Goal: Information Seeking & Learning: Learn about a topic

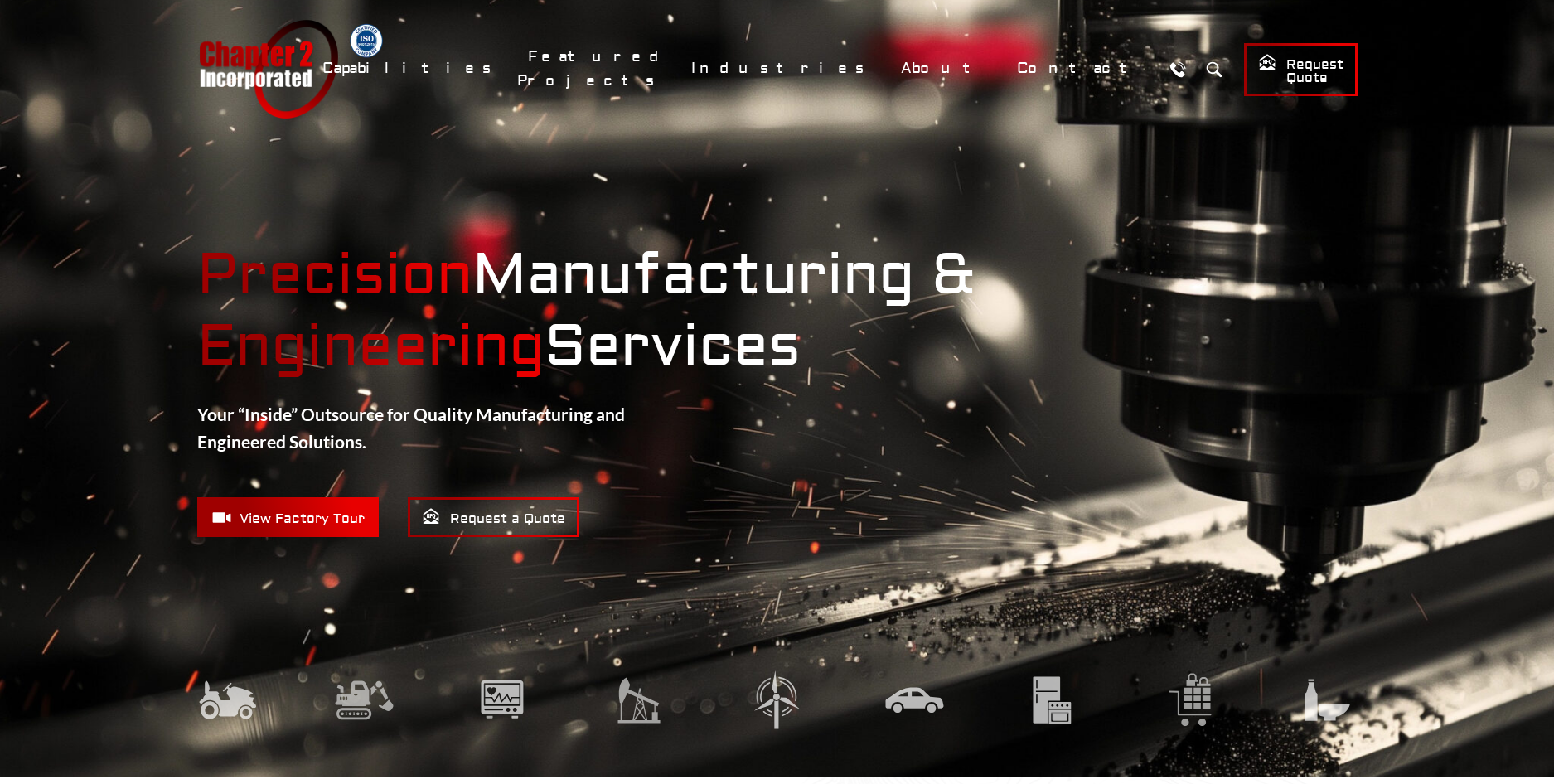
click at [248, 516] on span "View Factory Tour" at bounding box center [288, 517] width 153 height 21
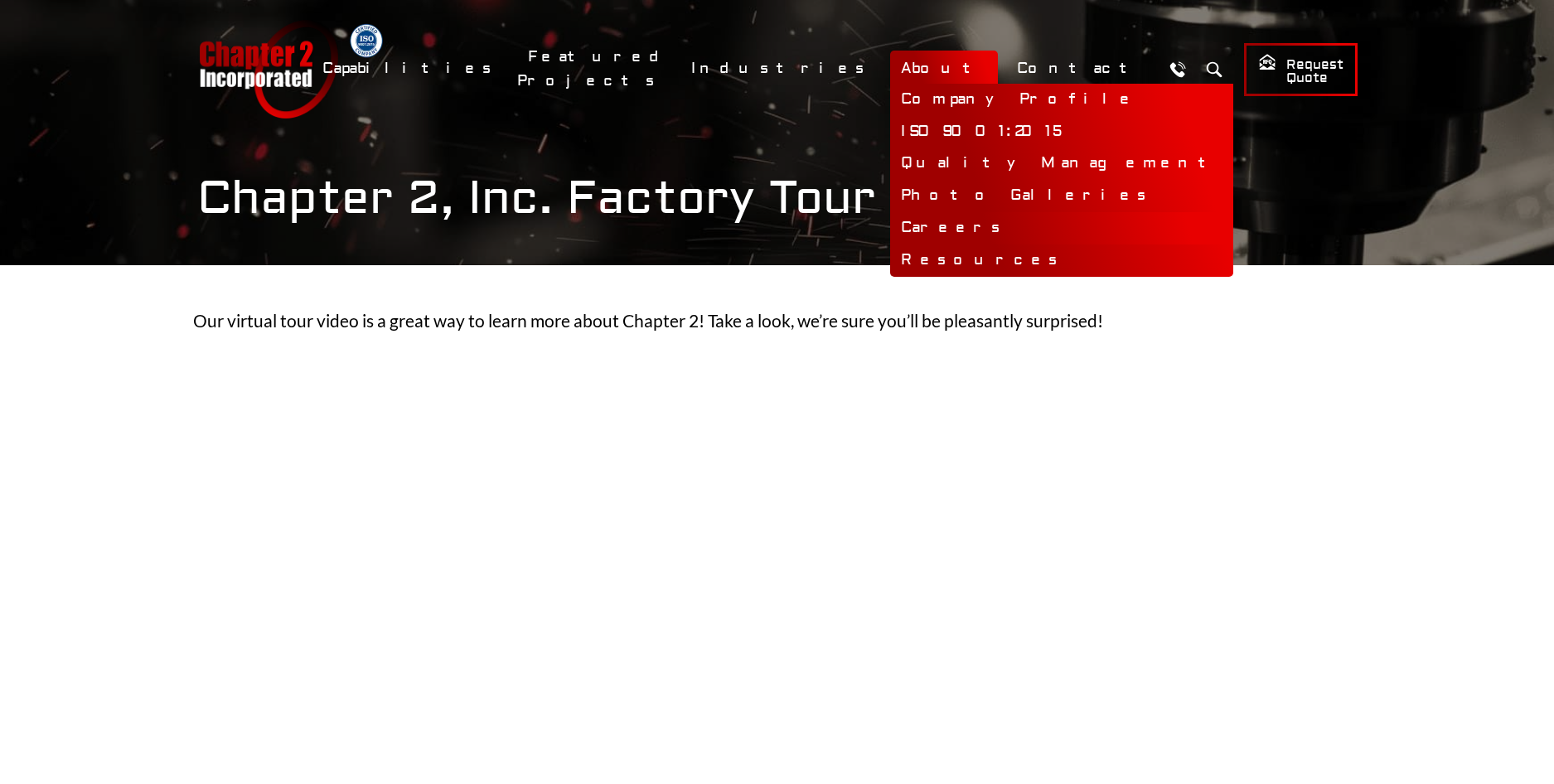
click at [981, 230] on link "Careers" at bounding box center [1062, 228] width 344 height 33
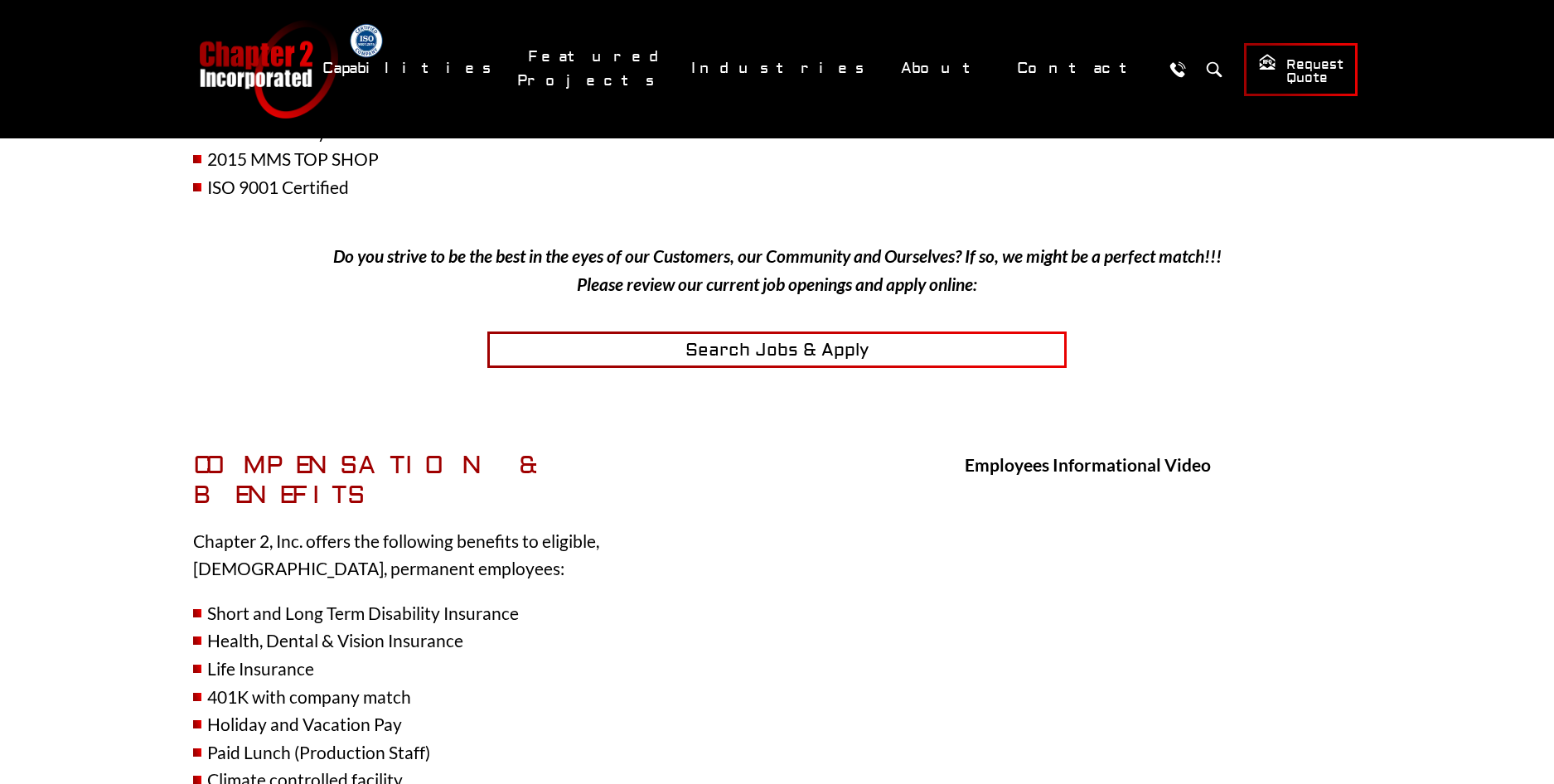
scroll to position [414, 0]
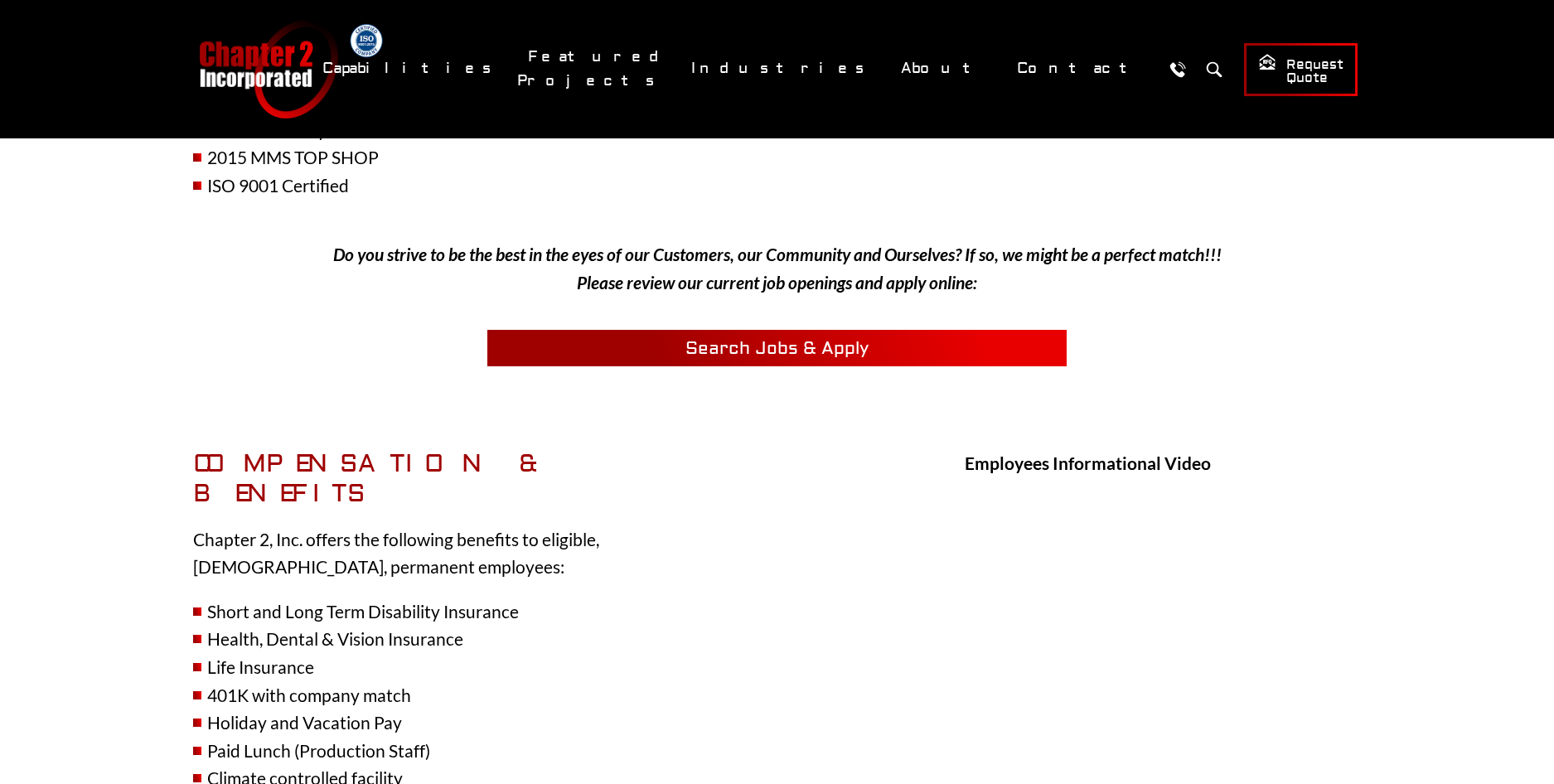
click at [745, 340] on span "Search Jobs & Apply" at bounding box center [777, 349] width 183 height 22
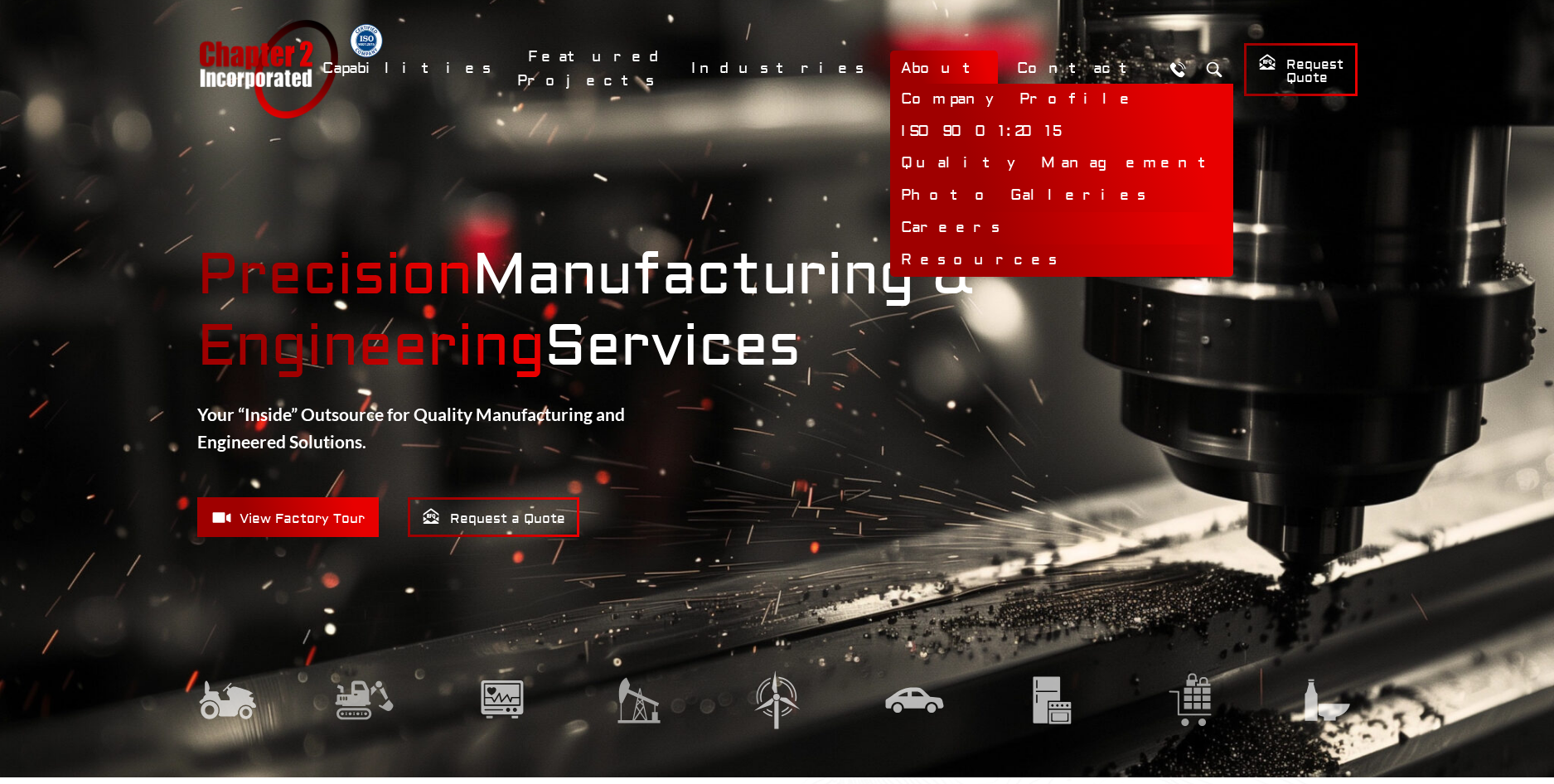
click at [1004, 225] on link "Careers" at bounding box center [1062, 228] width 344 height 33
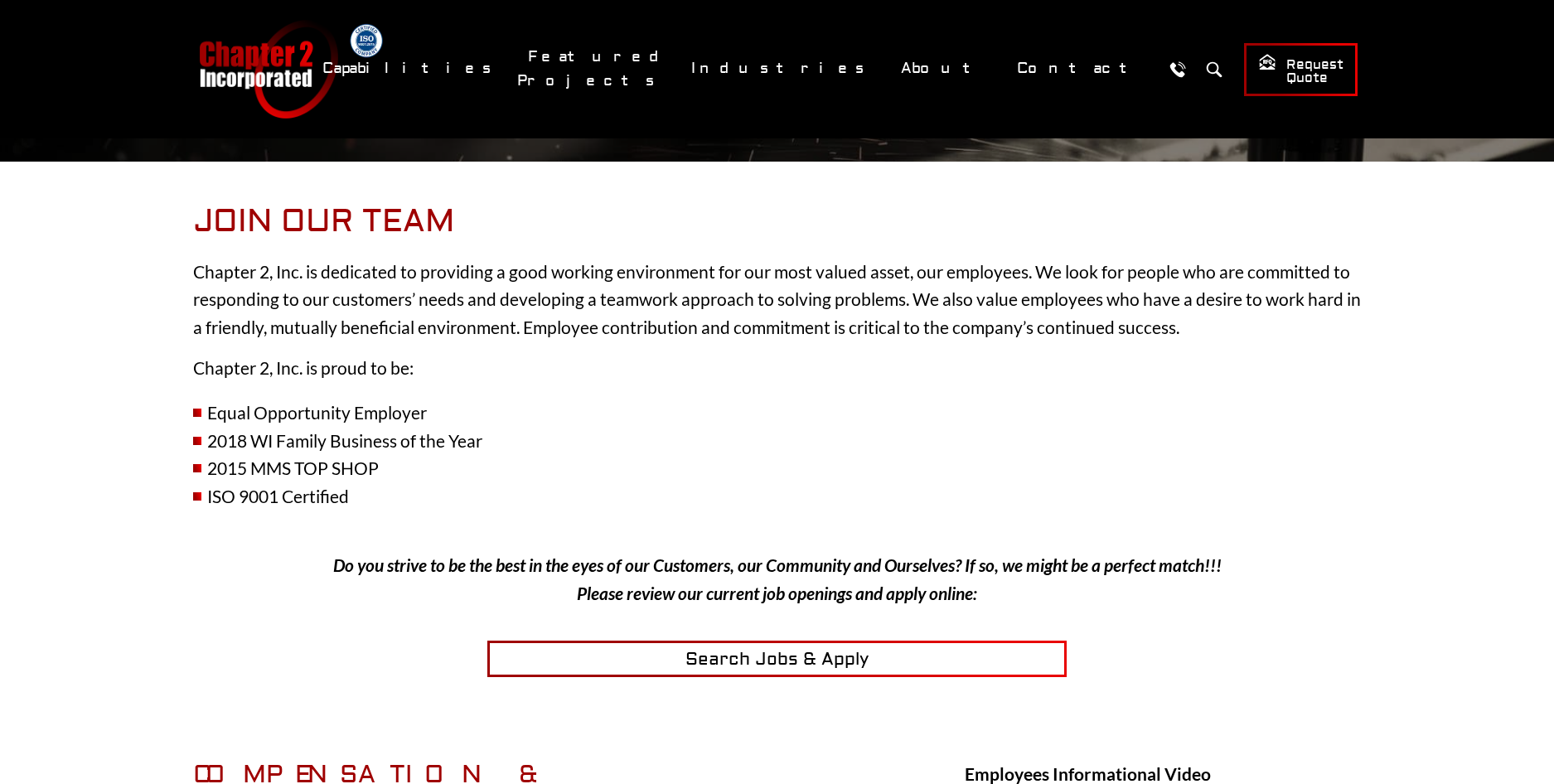
scroll to position [249, 0]
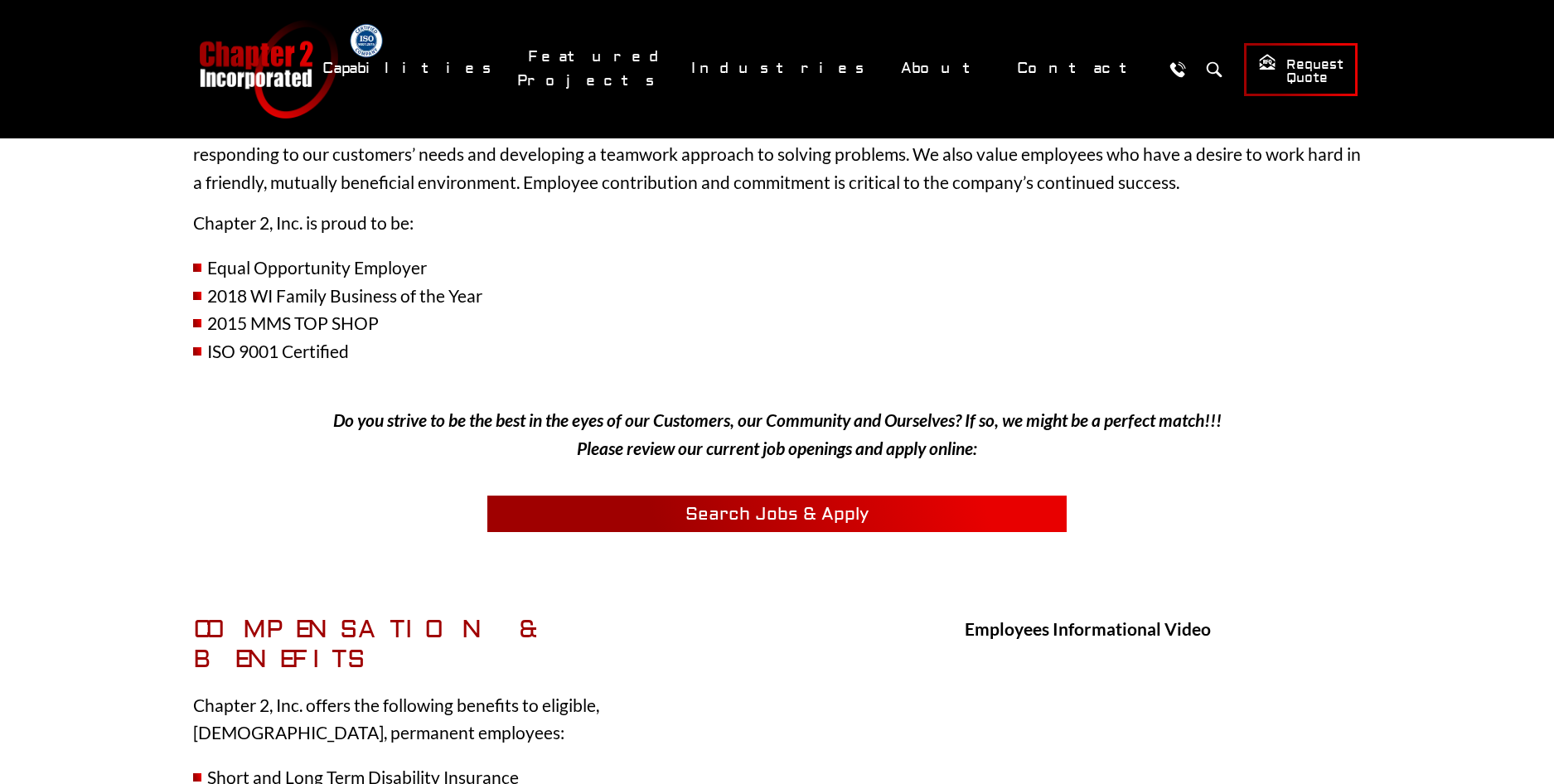
click at [585, 510] on link "Search Jobs & Apply" at bounding box center [777, 514] width 580 height 36
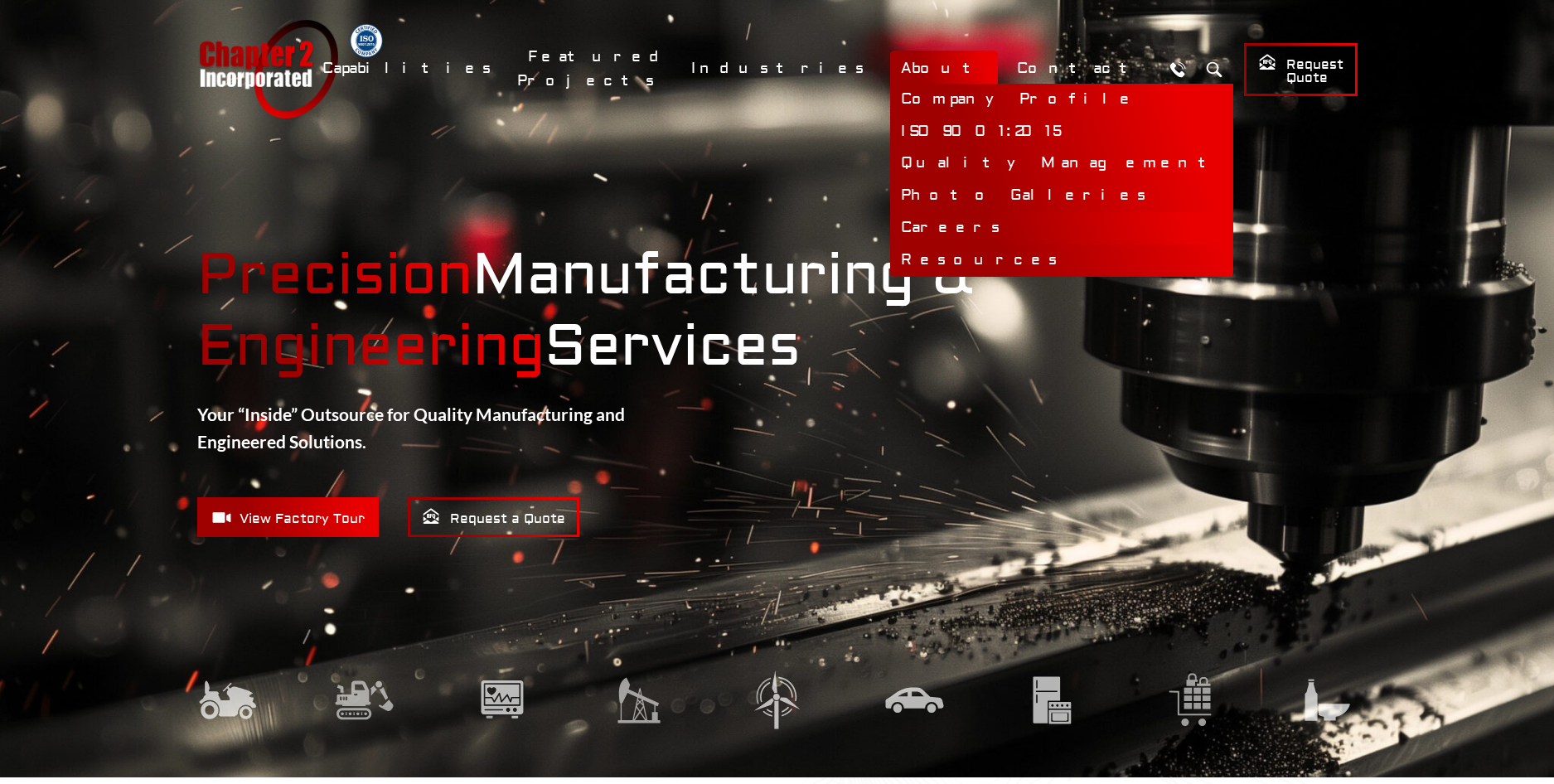
click at [989, 220] on link "Careers" at bounding box center [1062, 228] width 344 height 33
